Goal: Transaction & Acquisition: Obtain resource

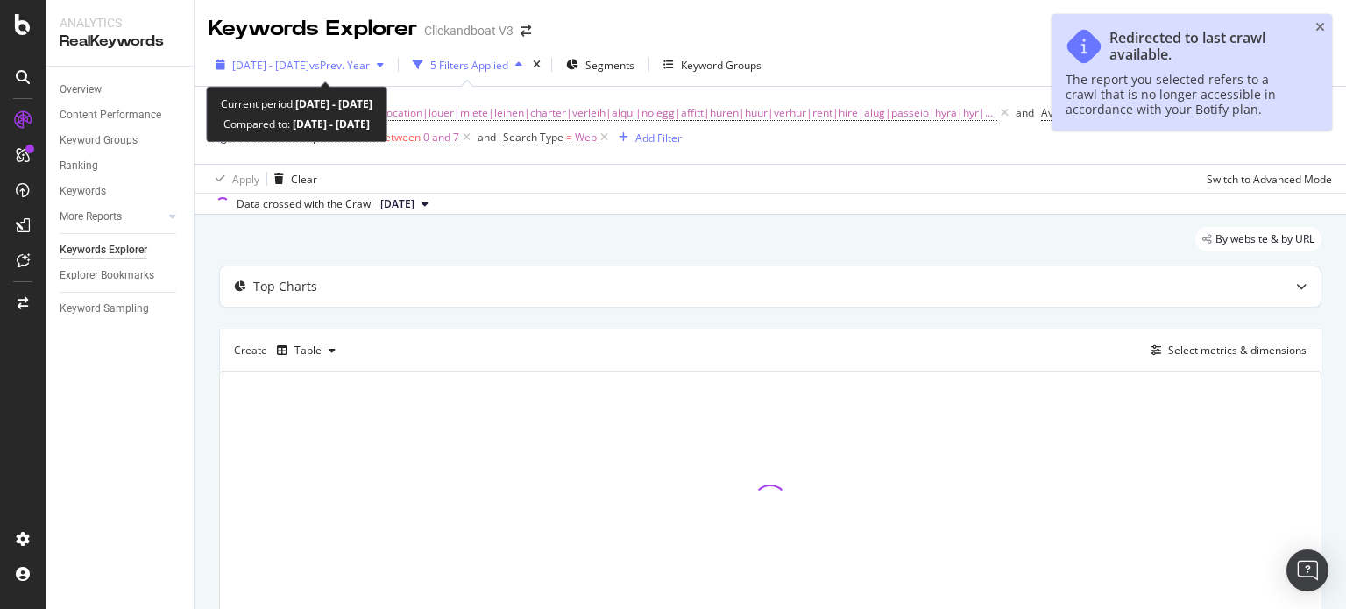
click at [282, 69] on span "[DATE] - [DATE]" at bounding box center [270, 65] width 77 height 15
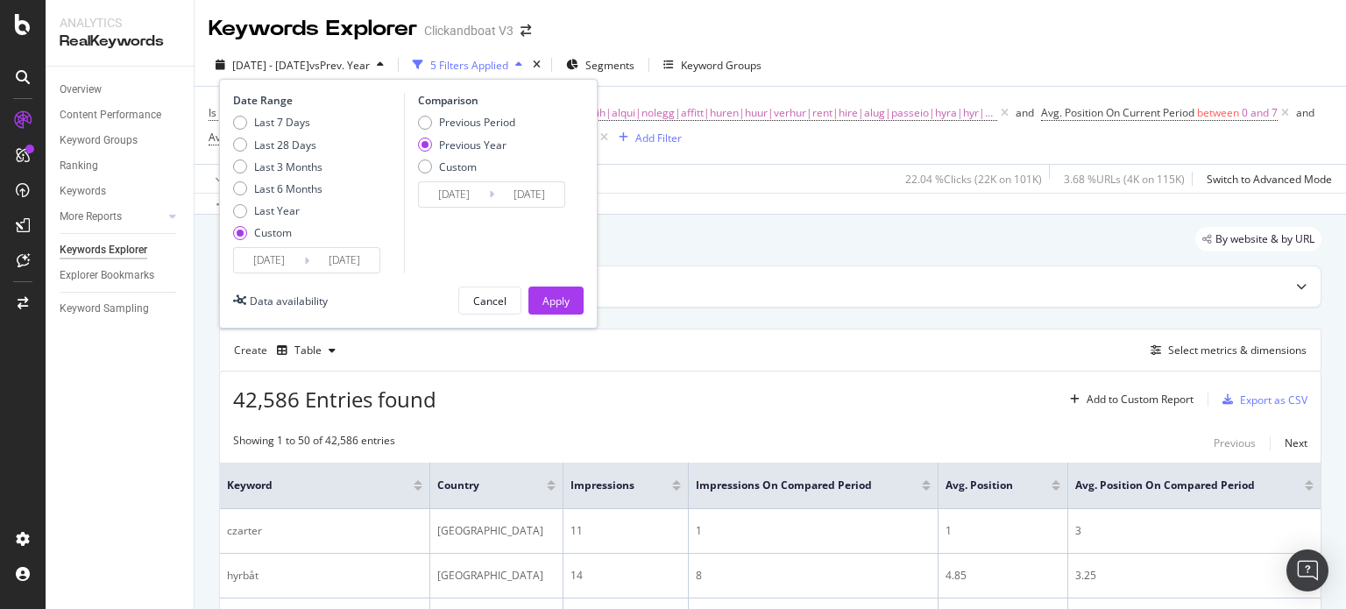
click at [254, 262] on input "[DATE]" at bounding box center [269, 260] width 70 height 25
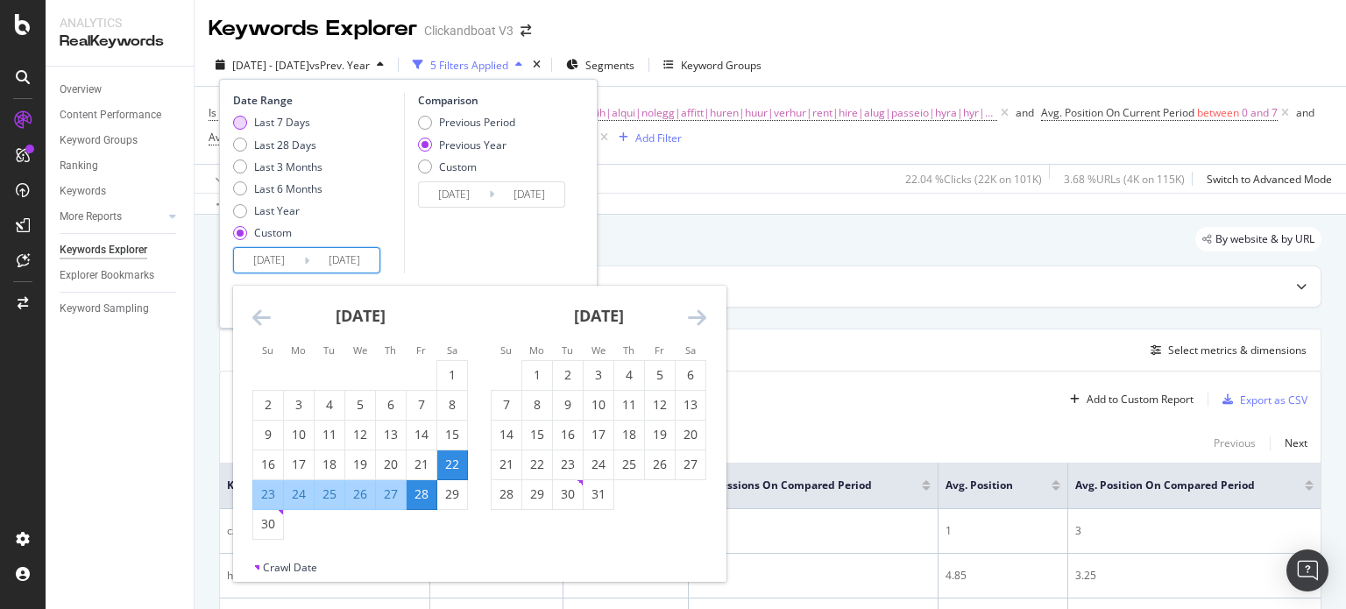
click at [294, 122] on div "Last 7 Days" at bounding box center [282, 122] width 56 height 15
type input "[DATE]"
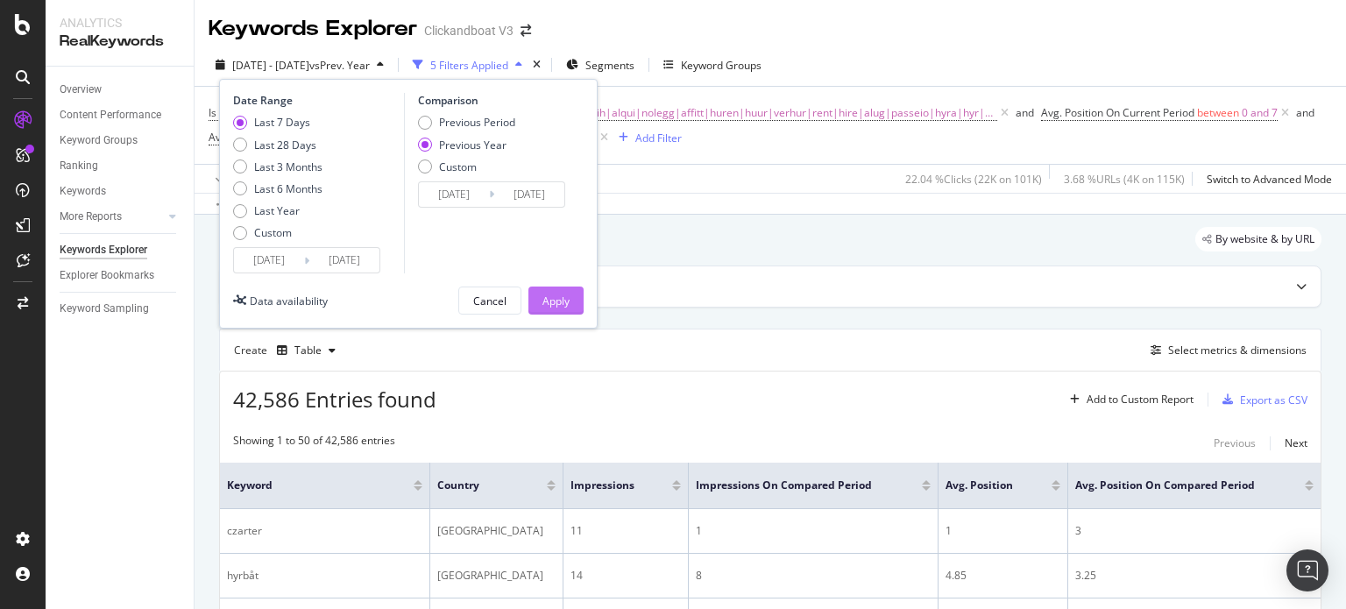
click at [536, 287] on button "Apply" at bounding box center [555, 301] width 55 height 28
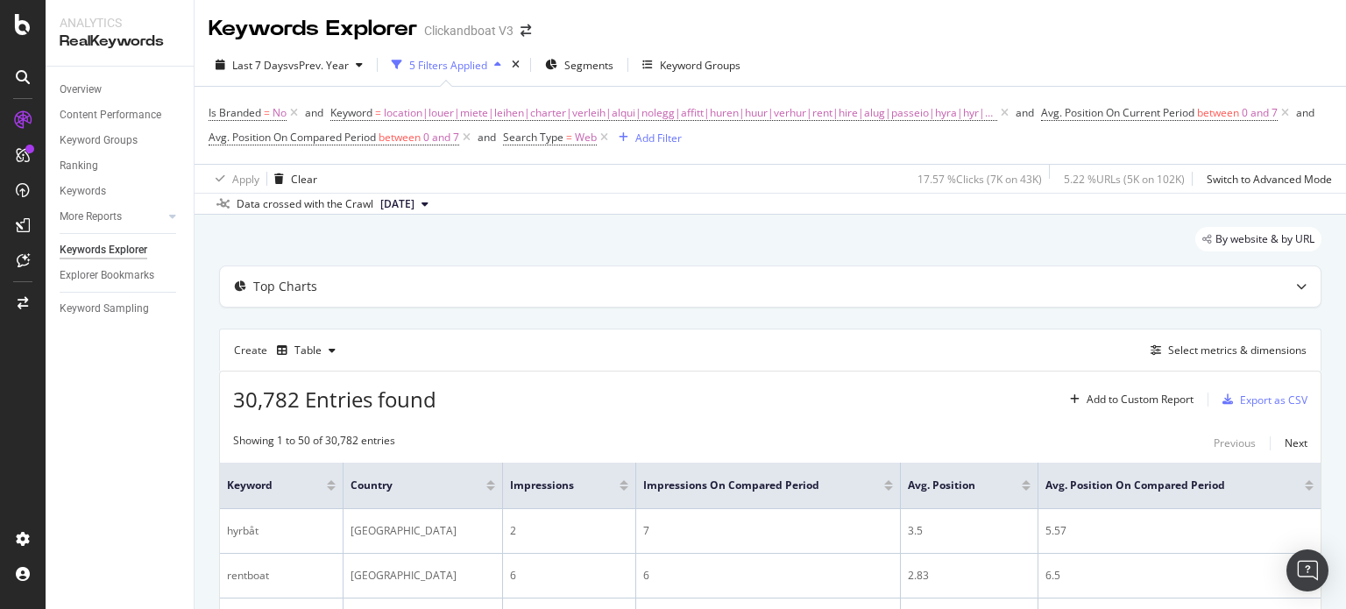
drag, startPoint x: 273, startPoint y: 118, endPoint x: 883, endPoint y: 56, distance: 613.2
drag, startPoint x: 883, startPoint y: 56, endPoint x: 333, endPoint y: 68, distance: 550.5
click at [333, 68] on span "vs Prev. Year" at bounding box center [318, 65] width 60 height 15
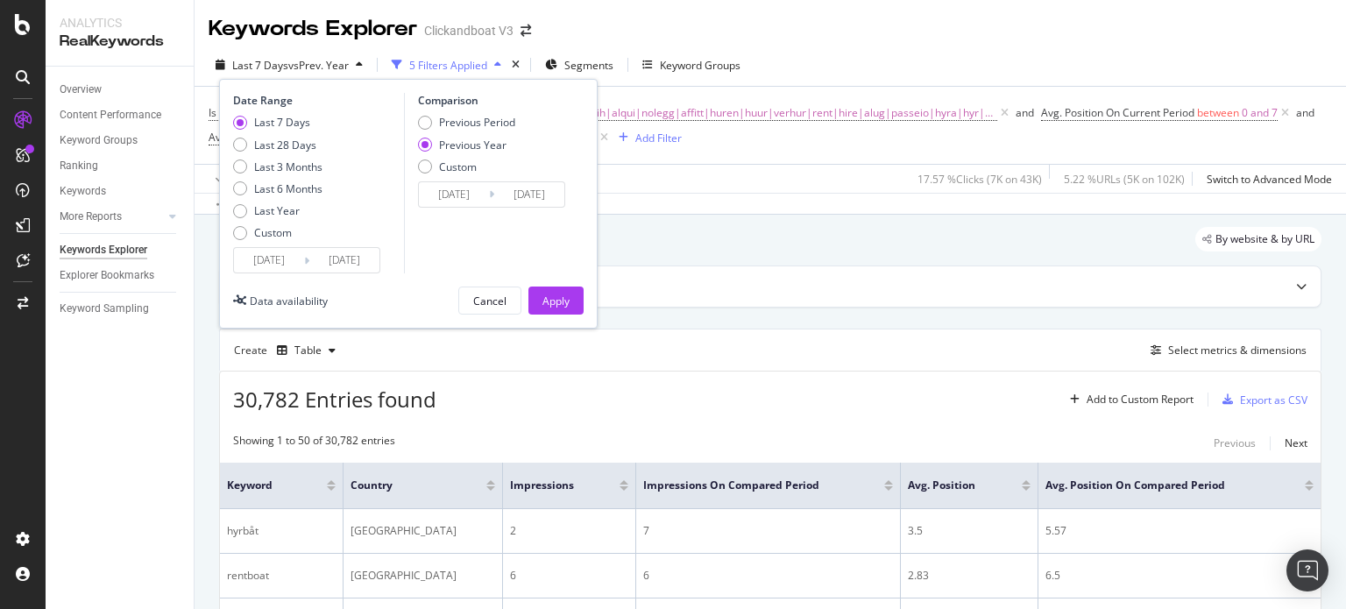
click at [333, 68] on span "vs Prev. Year" at bounding box center [318, 65] width 60 height 15
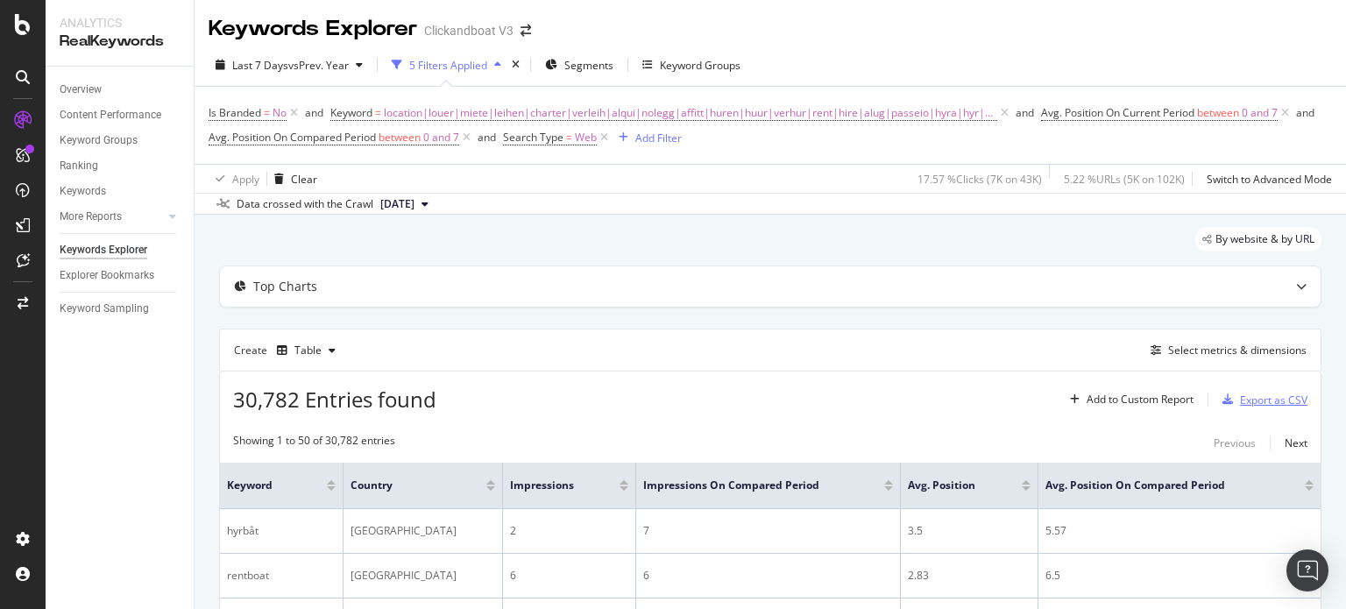
click at [1240, 393] on div "Export as CSV" at bounding box center [1273, 400] width 67 height 15
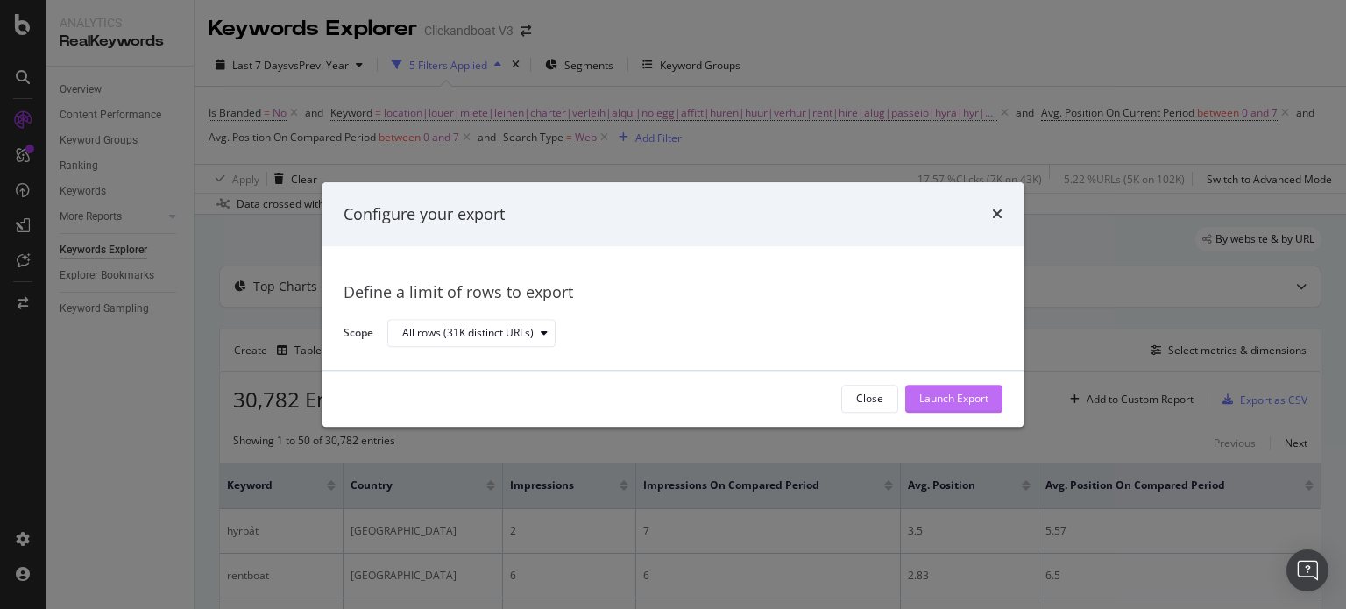
click at [968, 388] on div "Launch Export" at bounding box center [953, 399] width 69 height 26
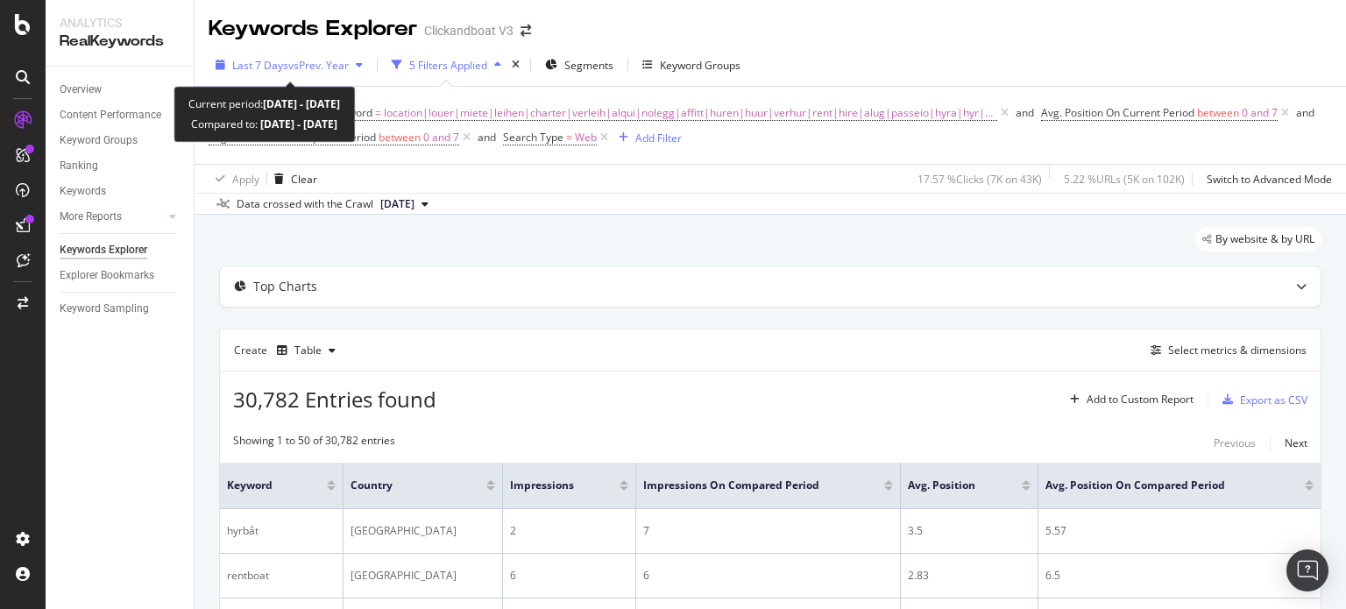
click at [348, 60] on span "vs Prev. Year" at bounding box center [318, 65] width 60 height 15
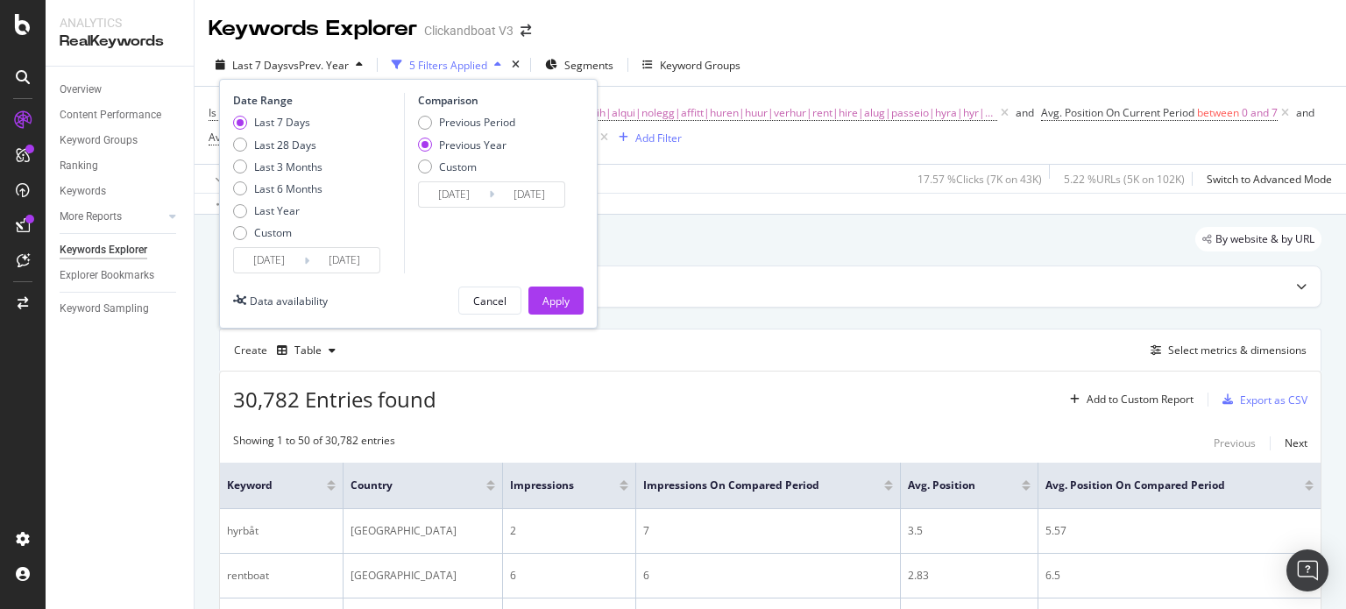
click at [280, 258] on input "[DATE]" at bounding box center [269, 260] width 70 height 25
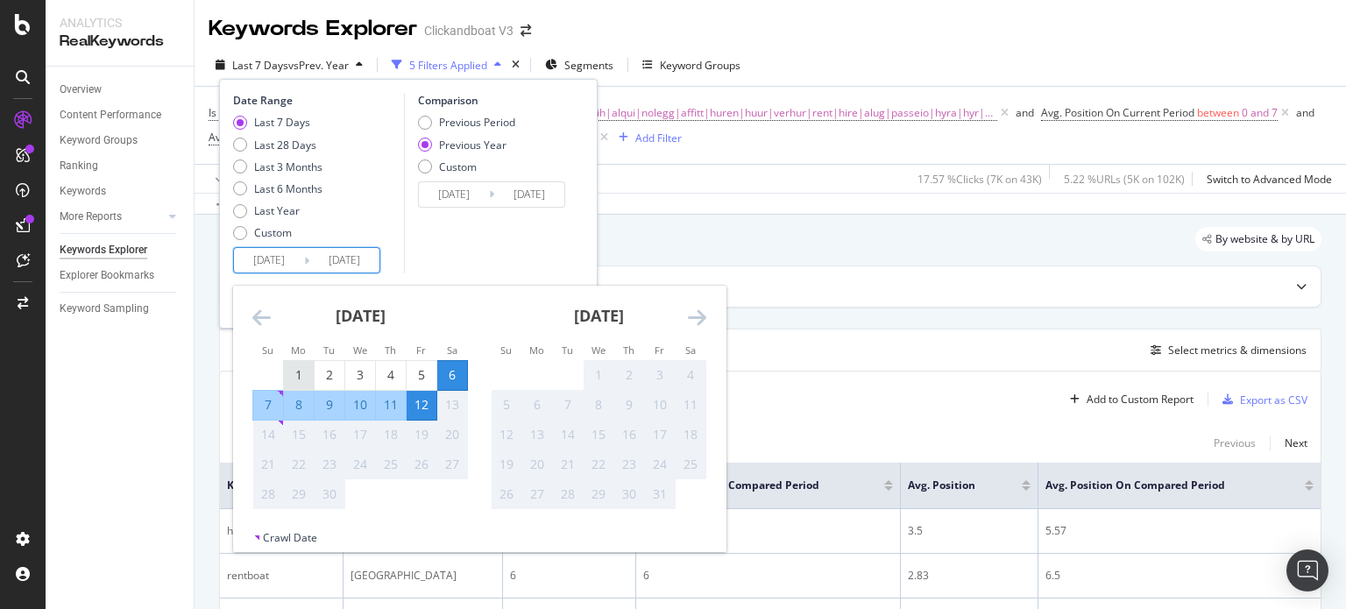
click at [291, 372] on div "1" at bounding box center [299, 375] width 30 height 18
type input "[DATE]"
click at [268, 401] on div "7" at bounding box center [268, 405] width 30 height 18
type input "[DATE]"
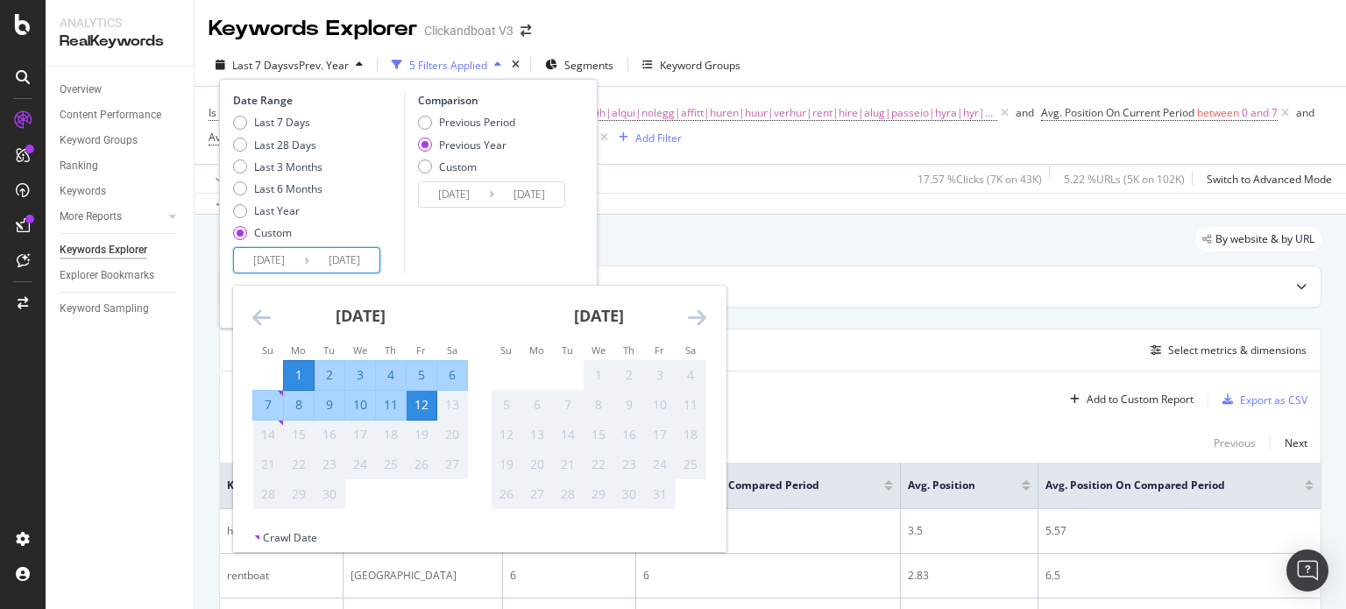
type input "[DATE]"
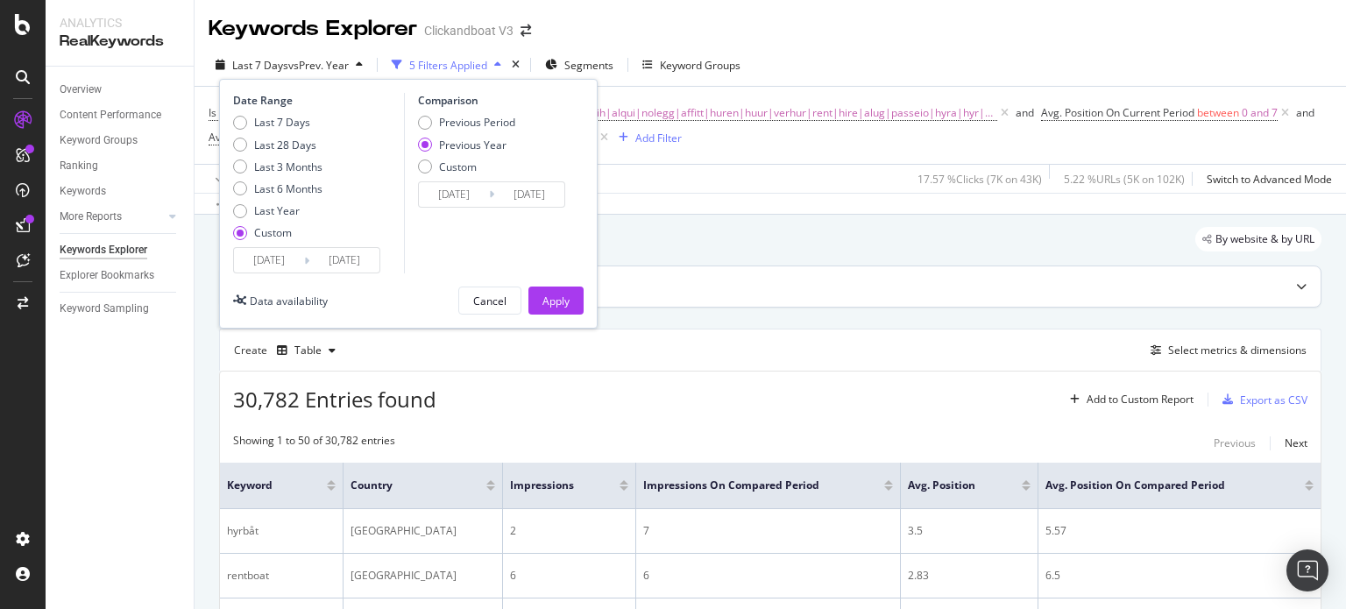
click at [536, 300] on button "Apply" at bounding box center [555, 301] width 55 height 28
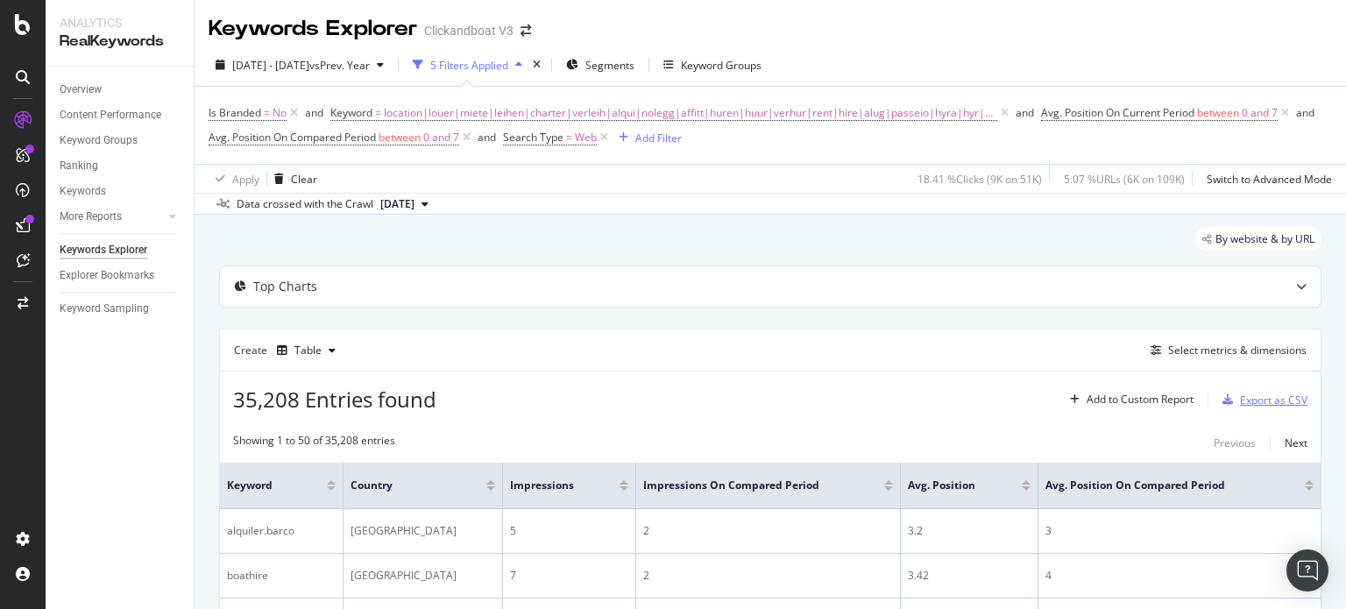
click at [1271, 404] on div "Export as CSV" at bounding box center [1273, 400] width 67 height 15
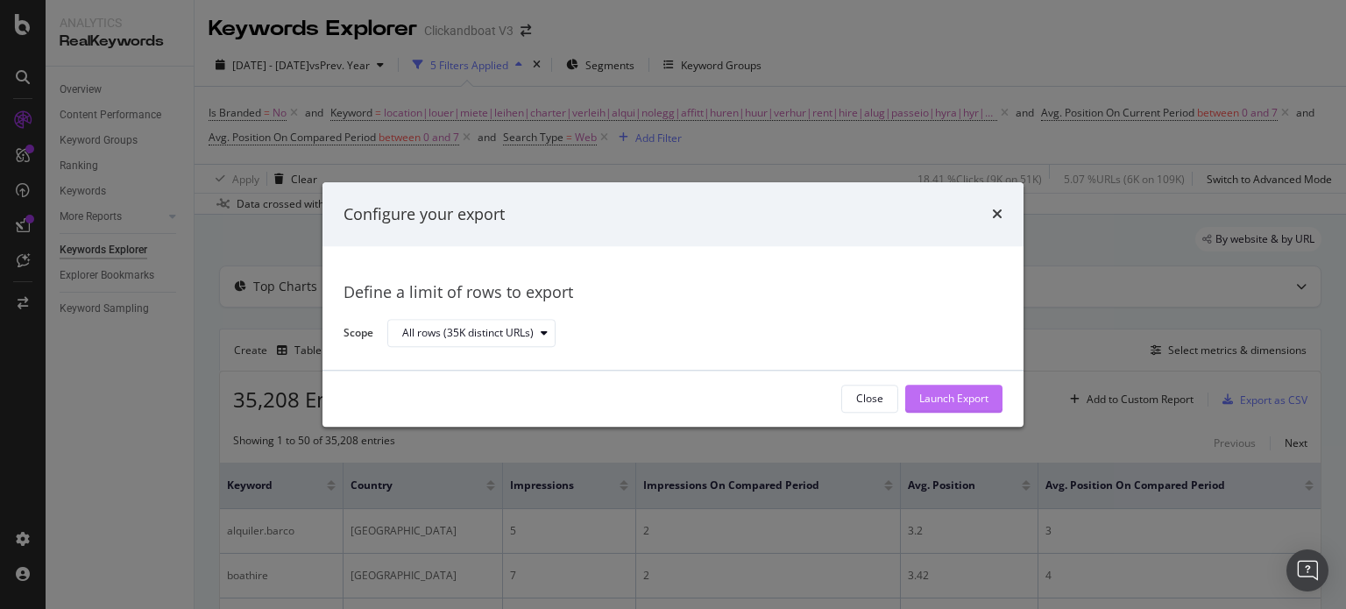
click at [975, 401] on div "Launch Export" at bounding box center [953, 399] width 69 height 15
